Goal: Task Accomplishment & Management: Complete application form

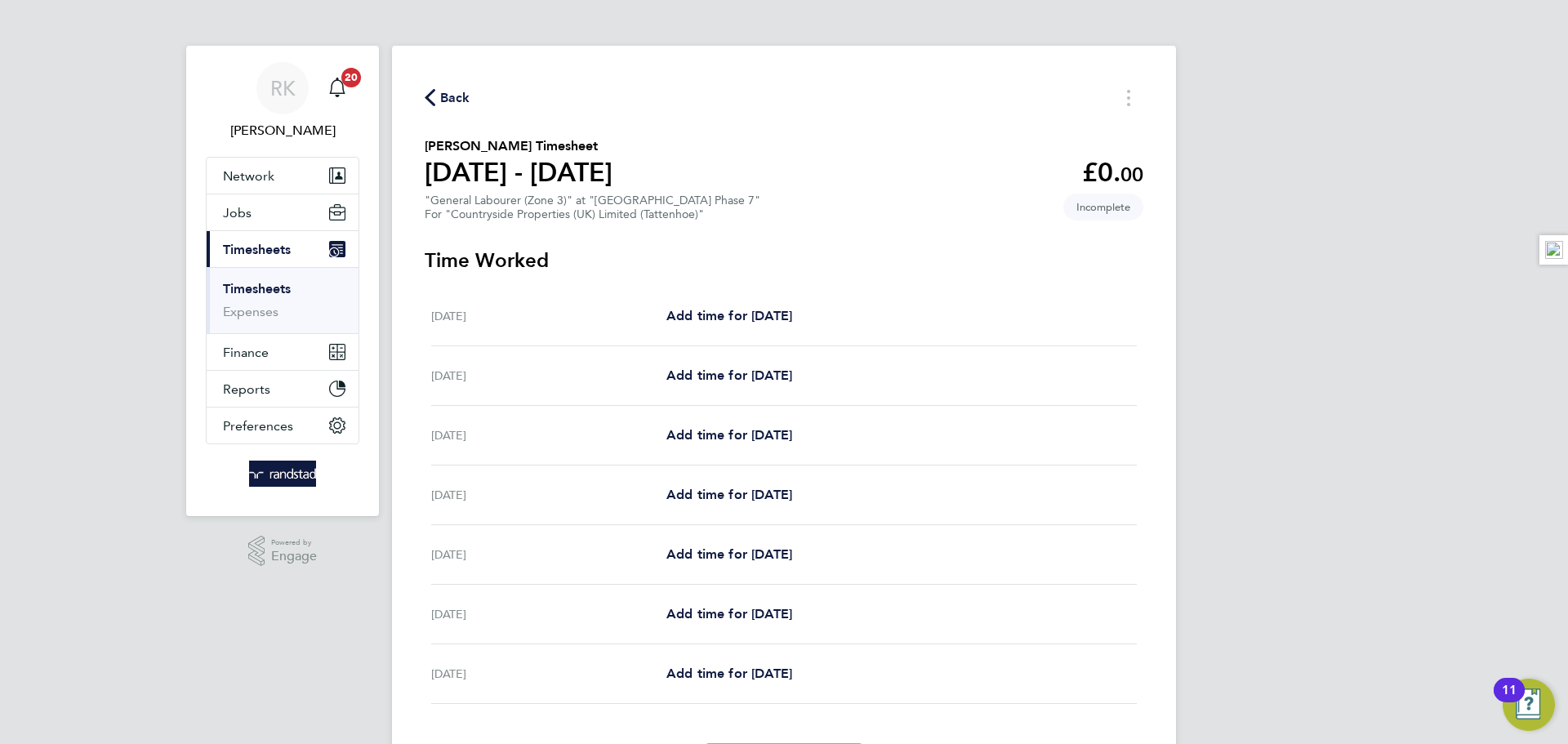
click at [748, 361] on div "[DATE] Add time for [DATE] Add time for [DATE]" at bounding box center [783, 376] width 705 height 60
click at [751, 368] on span "Add time for [DATE]" at bounding box center [729, 375] width 126 height 15
select select "30"
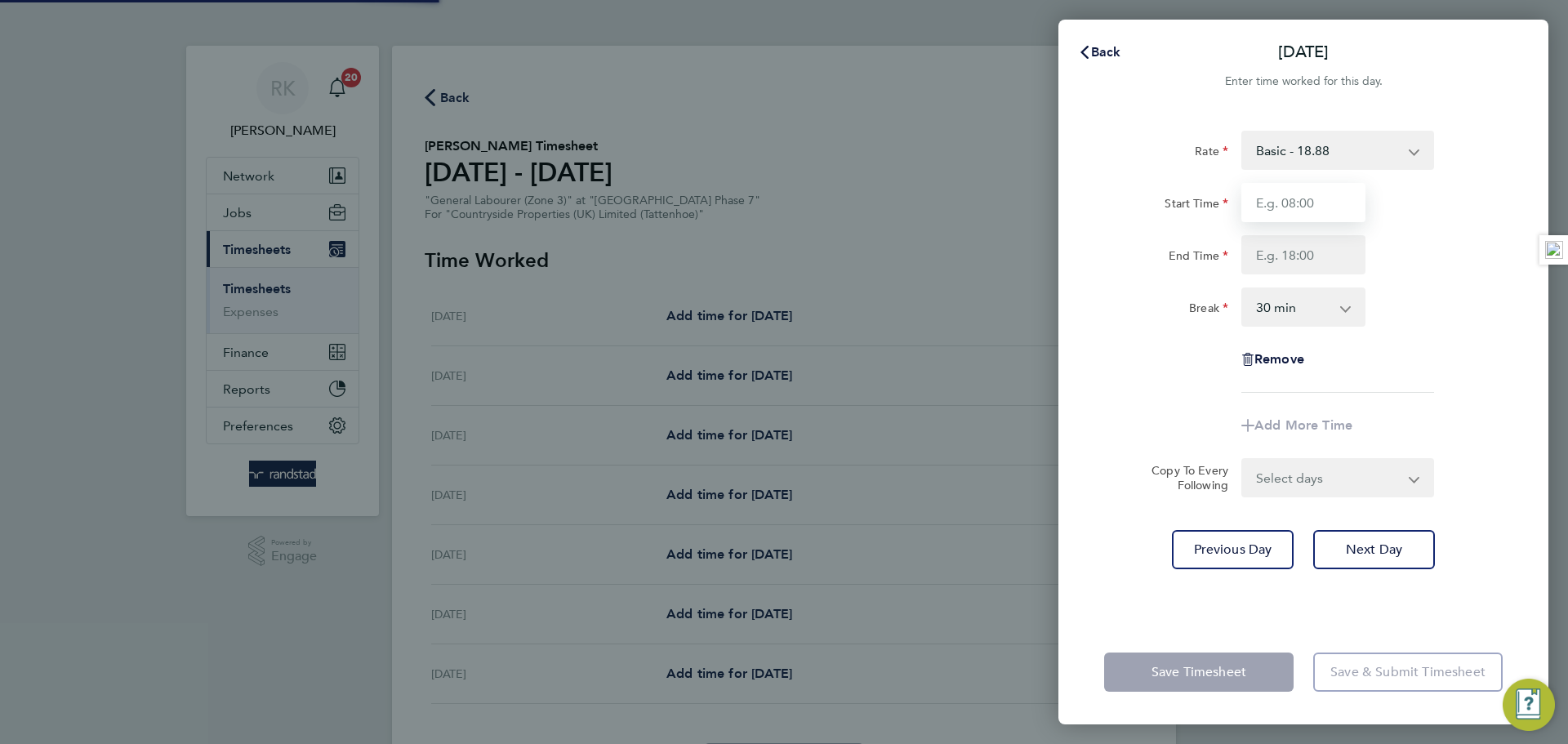
click at [1268, 197] on input "Start Time" at bounding box center [1303, 202] width 124 height 39
type input "07:30"
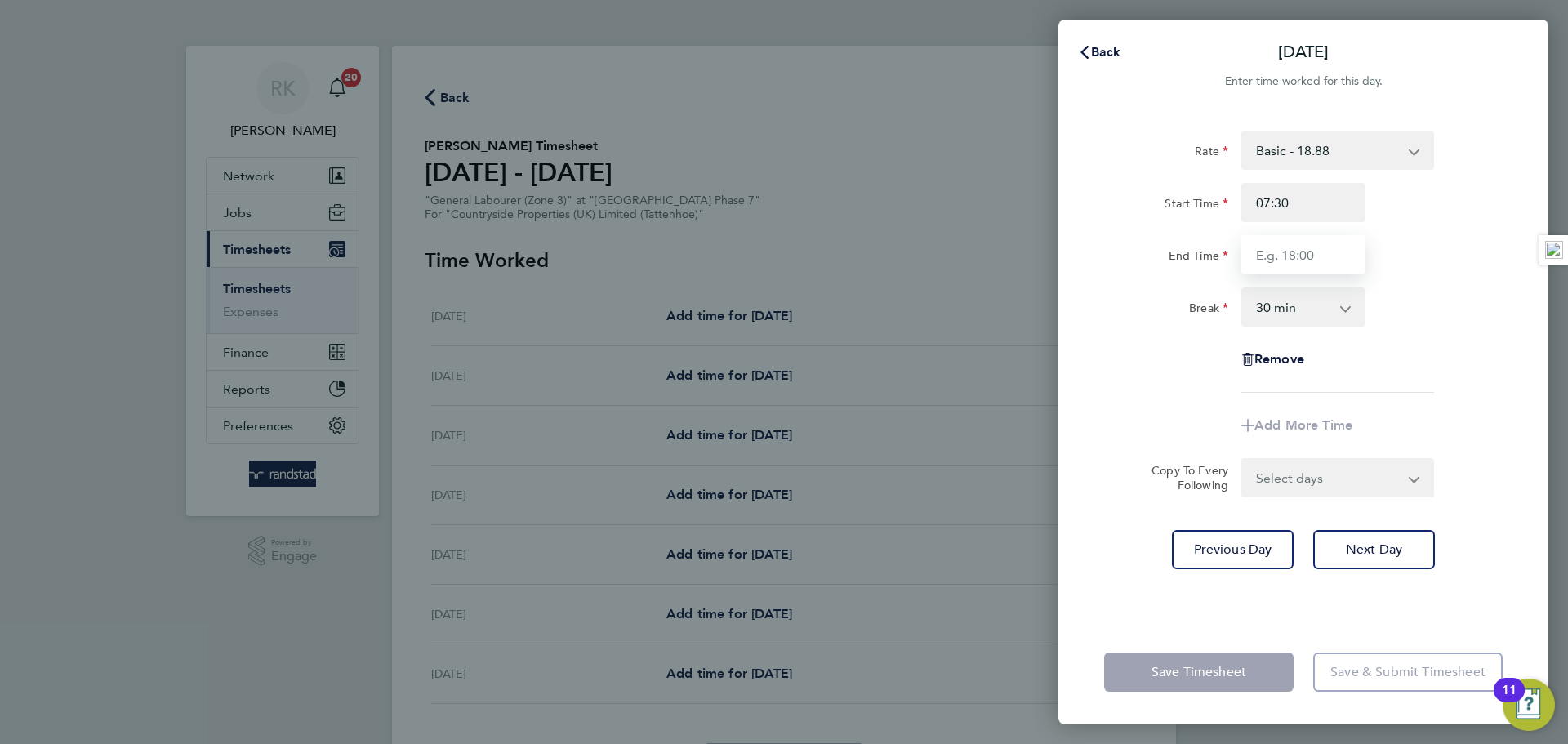
click at [1282, 258] on input "End Time" at bounding box center [1303, 254] width 124 height 39
type input "17:00"
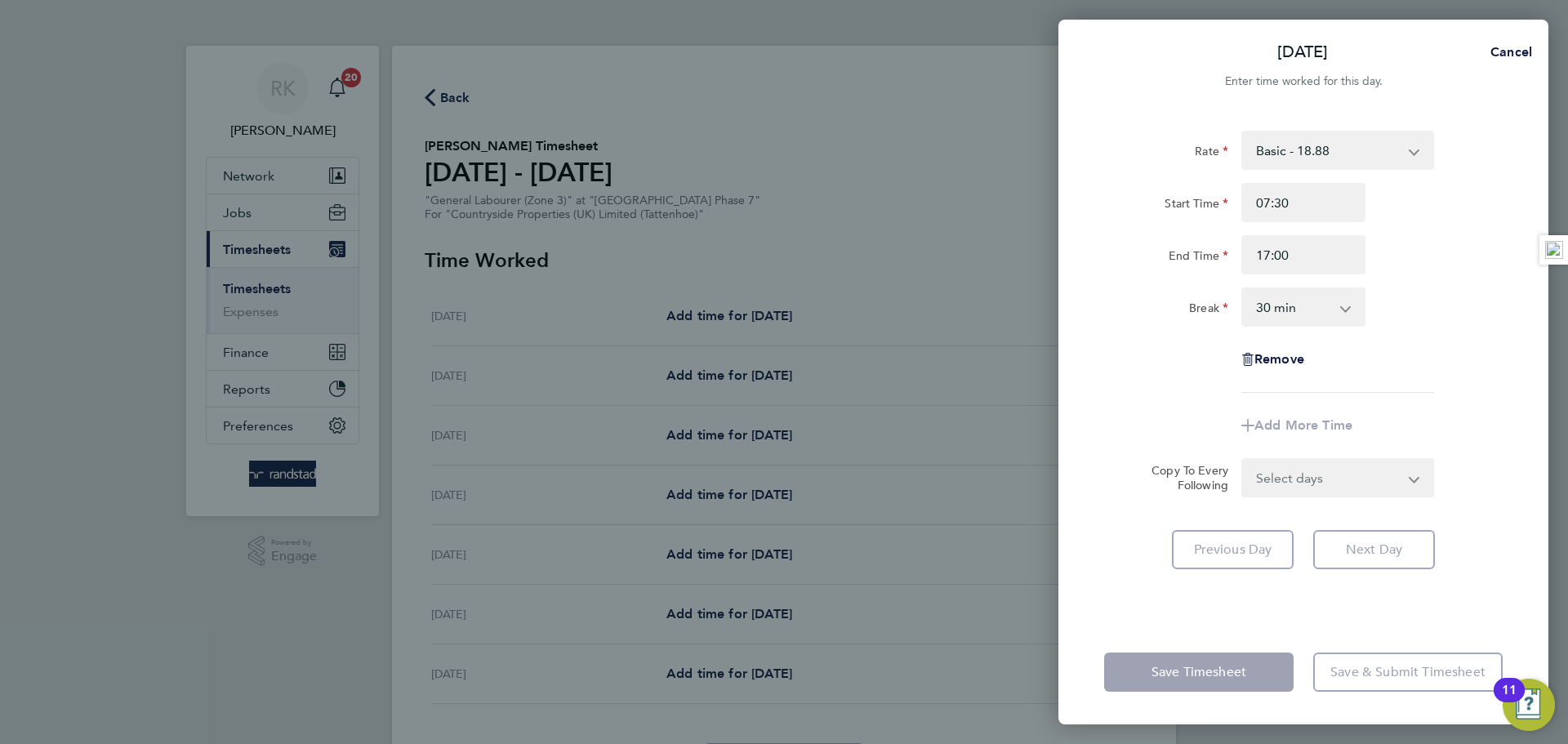
click at [1429, 282] on div "Rate Basic - 18.88 Start Time 07:30 End Time 17:00 Break 0 min 15 min 30 min 45…" at bounding box center [1303, 261] width 399 height 262
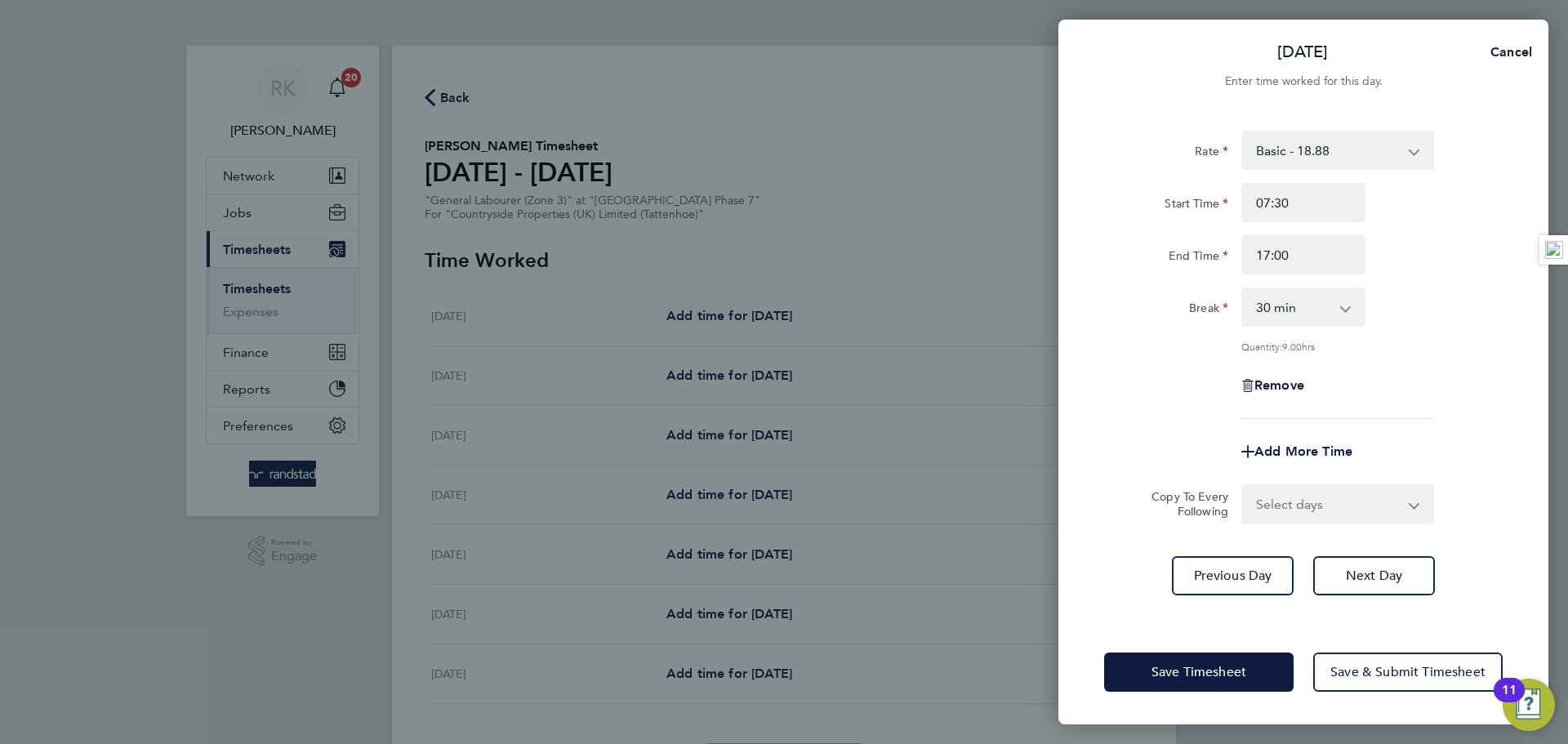
click at [1336, 488] on select "Select days Day Weekday (Mon-Fri) Weekend (Sat-Sun) [DATE] [DATE] [DATE] [DATE]…" at bounding box center [1328, 504] width 171 height 36
select select "WEEKDAY"
click at [1243, 486] on select "Select days Day Weekday (Mon-Fri) Weekend (Sat-Sun) [DATE] [DATE] [DATE] [DATE]…" at bounding box center [1328, 504] width 171 height 36
select select "[DATE]"
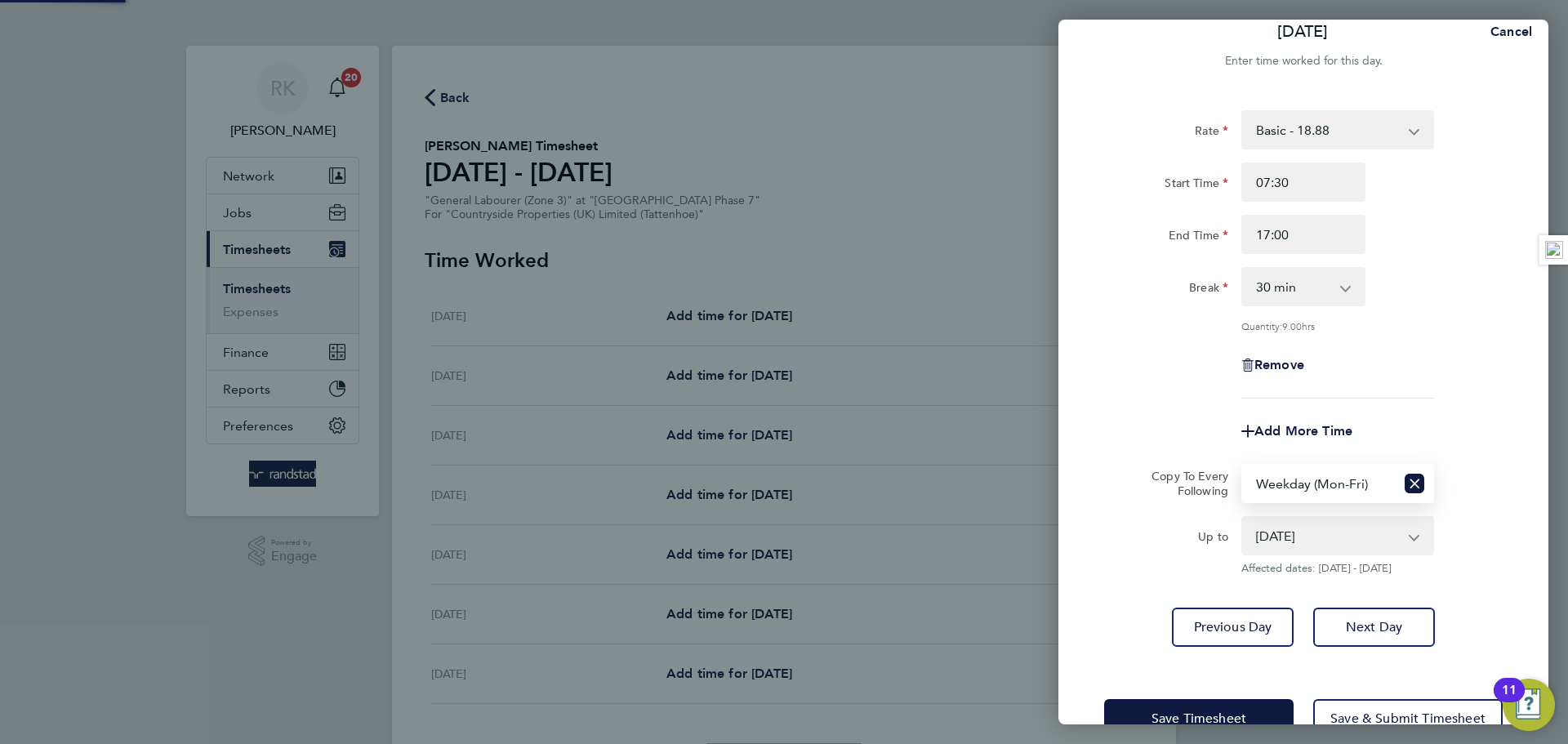
scroll to position [65, 0]
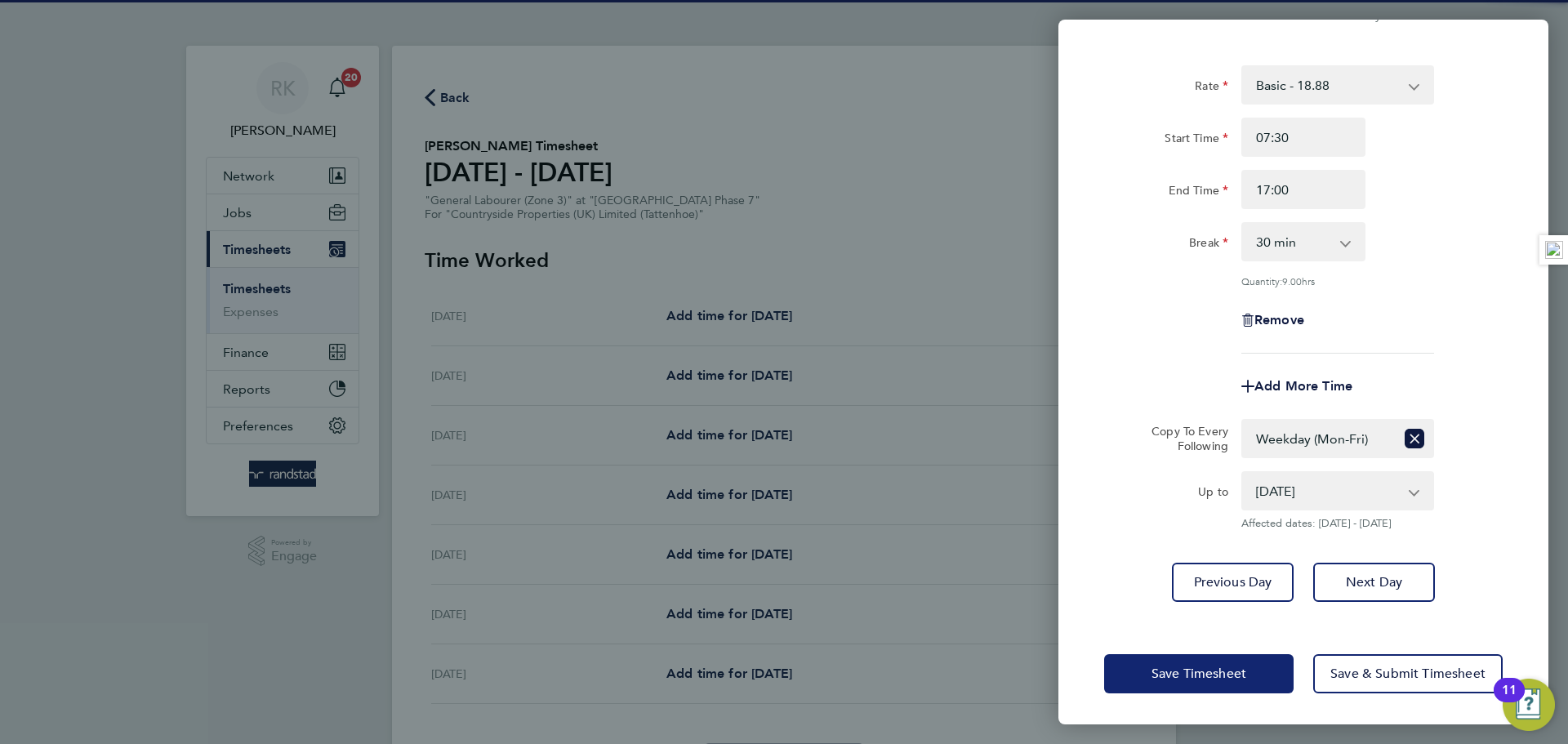
click at [1188, 661] on button "Save Timesheet" at bounding box center [1199, 673] width 189 height 39
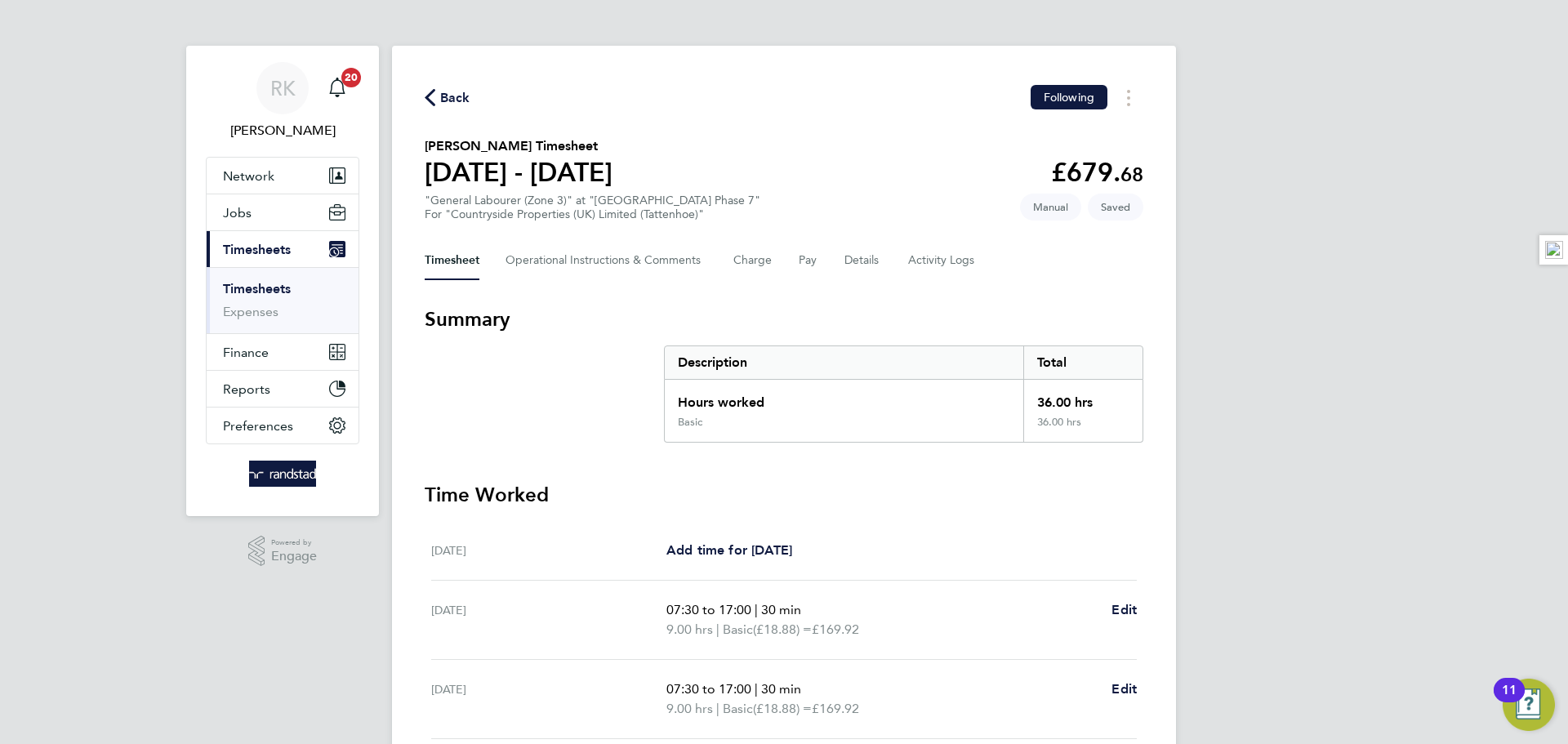
click at [840, 272] on div "Timesheet Operational Instructions & Comments Charge Pay Details Activity Logs" at bounding box center [783, 259] width 719 height 39
click at [847, 265] on button "Details" at bounding box center [864, 259] width 38 height 39
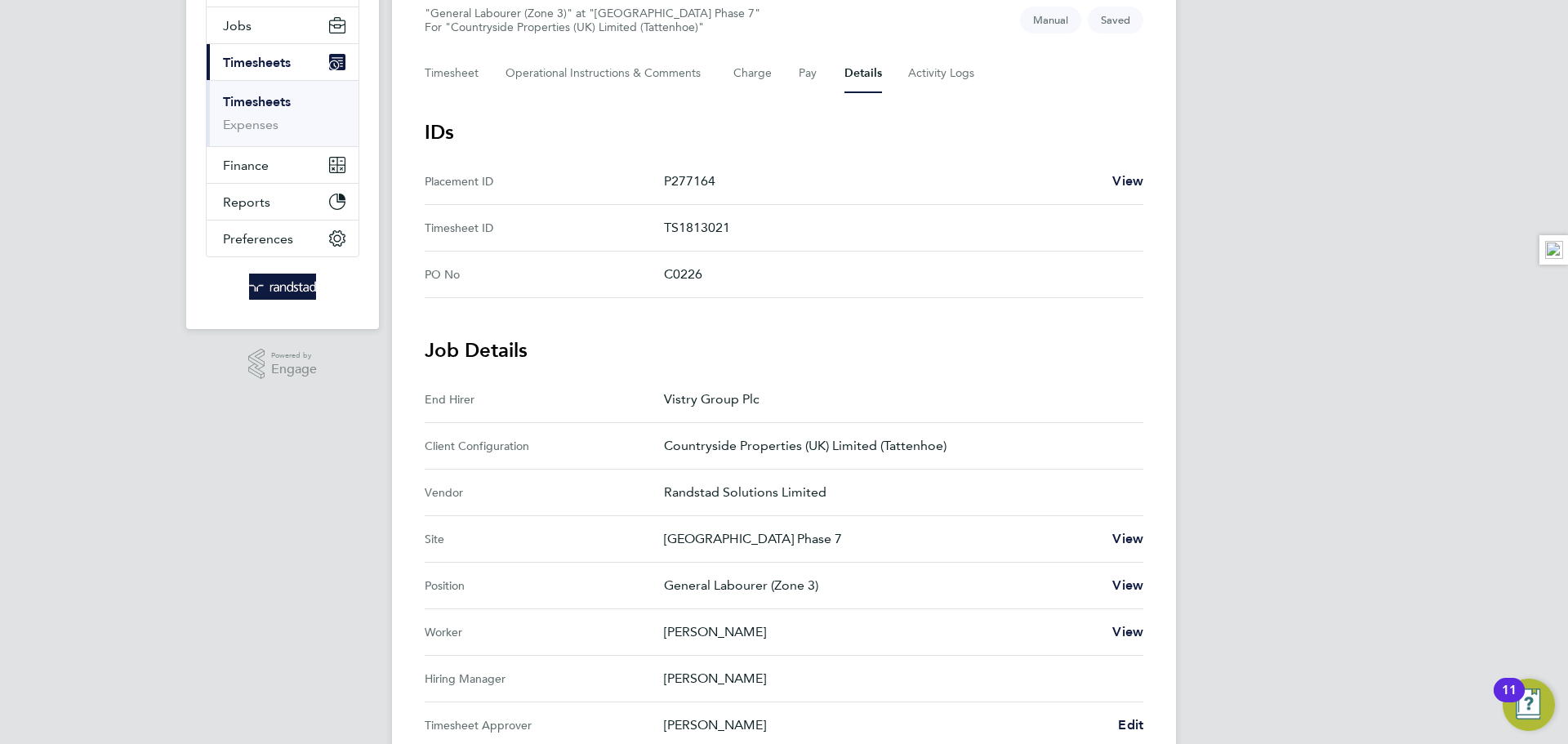
scroll to position [39, 0]
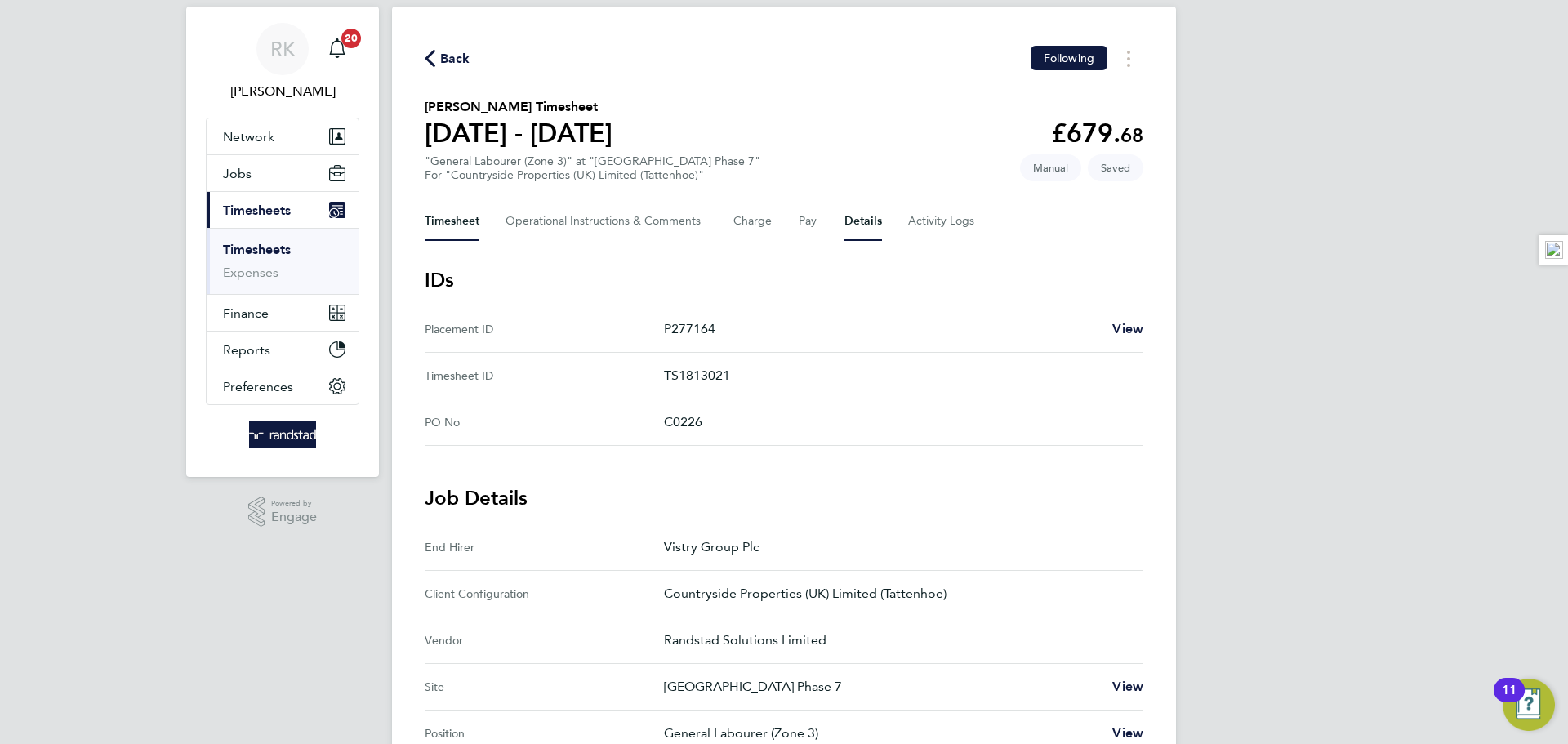
click at [443, 217] on button "Timesheet" at bounding box center [452, 221] width 55 height 39
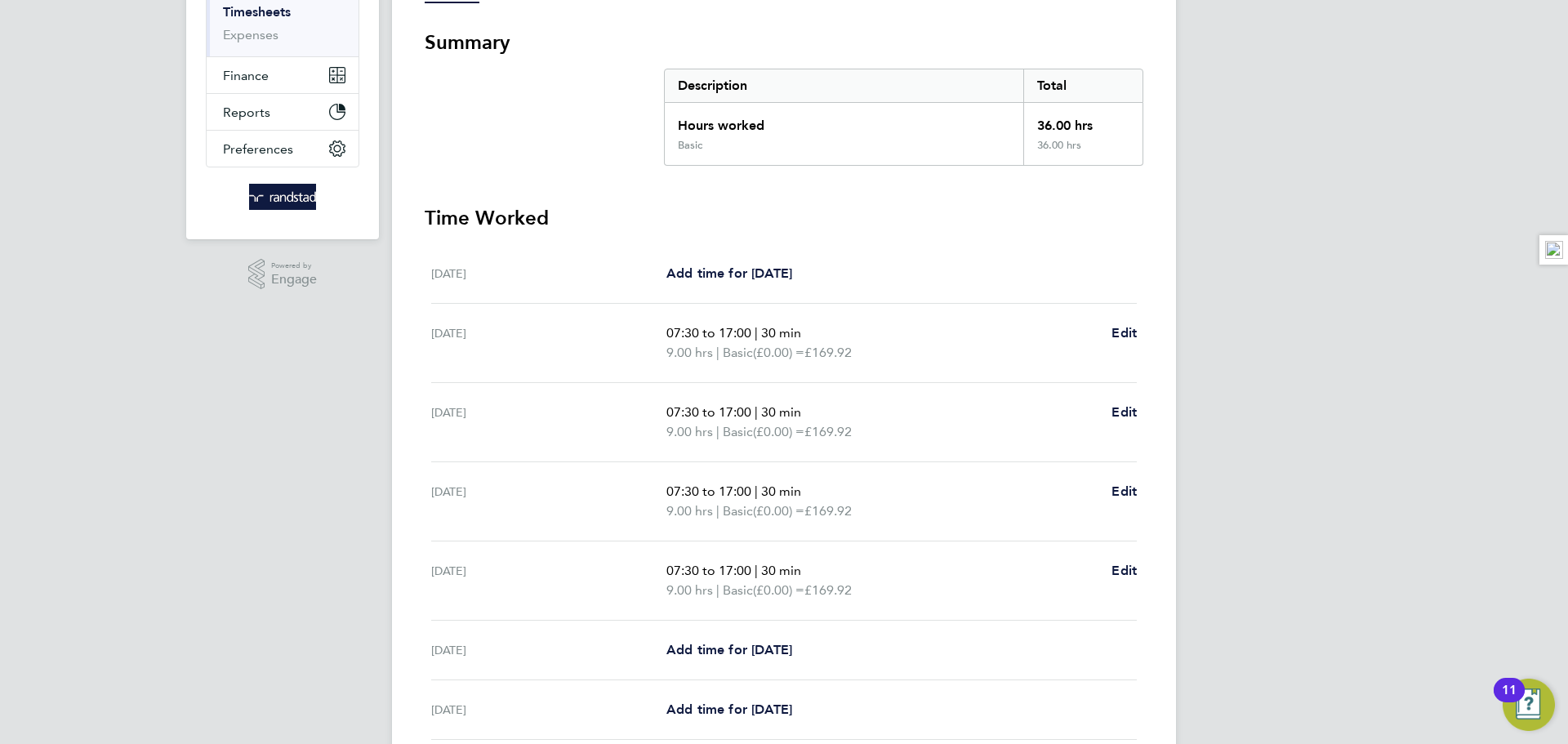
scroll to position [416, 0]
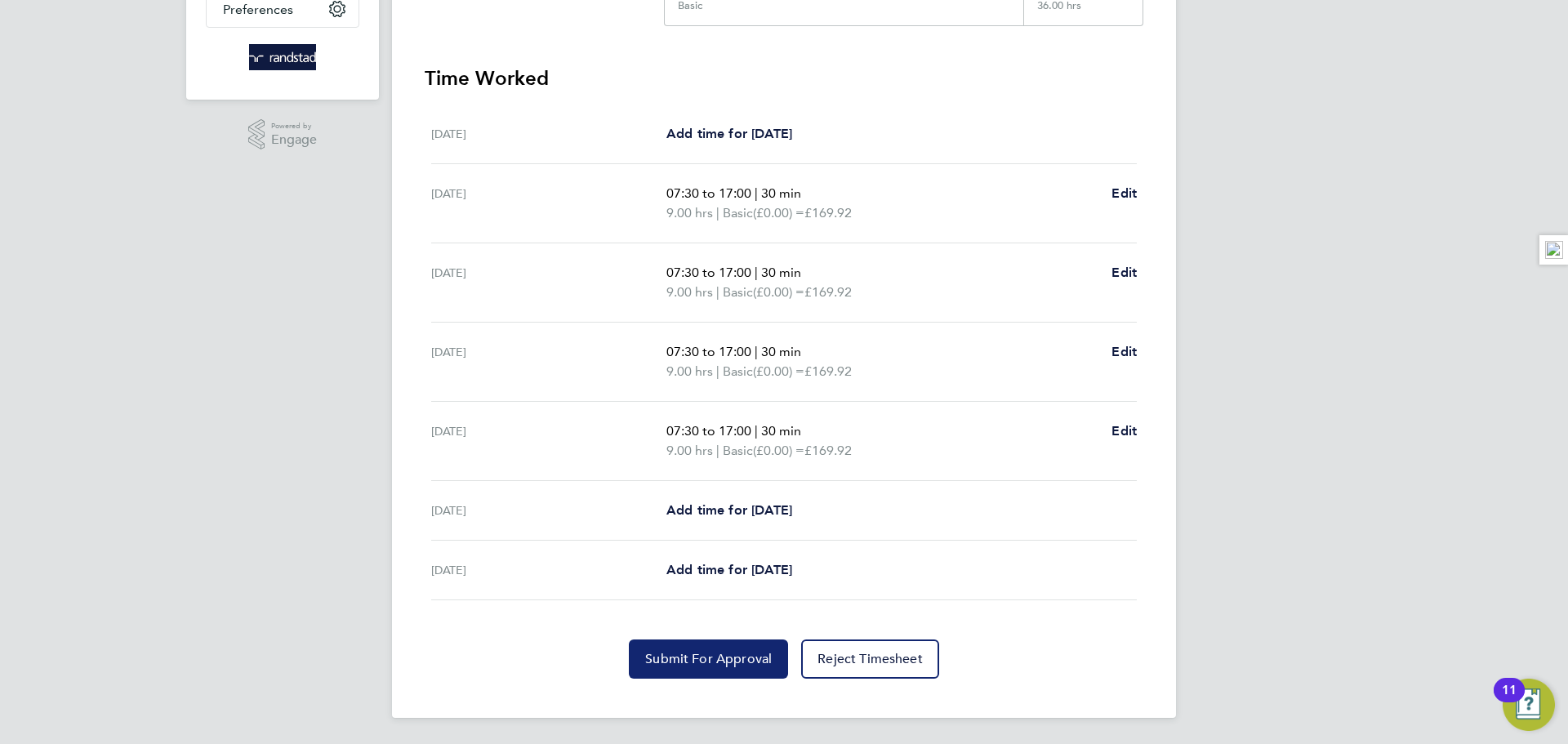
drag, startPoint x: 709, startPoint y: 647, endPoint x: 709, endPoint y: 612, distance: 35.0
click at [709, 647] on button "Submit For Approval" at bounding box center [708, 658] width 159 height 39
